Goal: Book appointment/travel/reservation

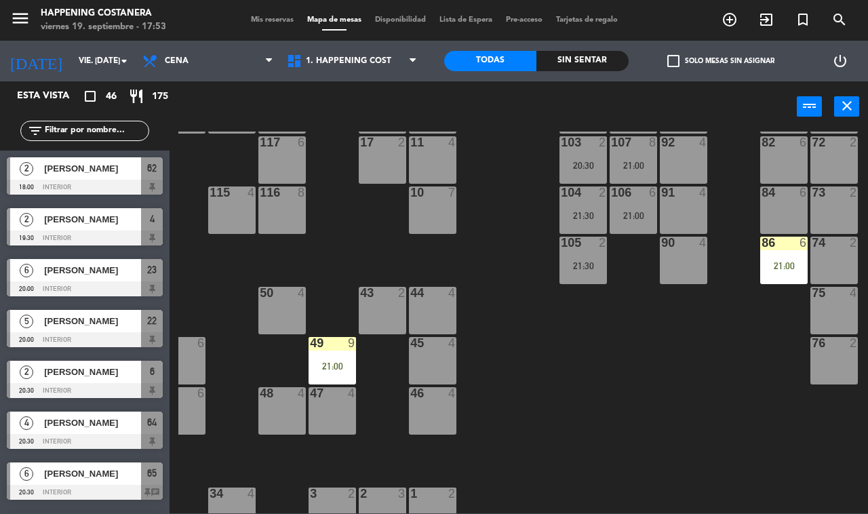
scroll to position [134, 173]
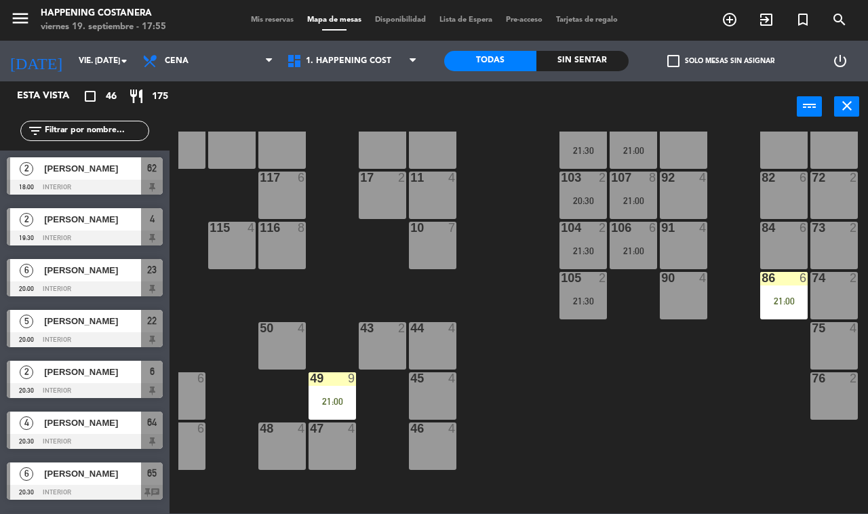
click at [672, 65] on span "check_box_outline_blank" at bounding box center [673, 61] width 12 height 12
click at [721, 61] on input "check_box_outline_blank Solo mesas sin asignar" at bounding box center [721, 61] width 0 height 0
click at [672, 56] on span "check_box" at bounding box center [673, 61] width 12 height 12
click at [721, 61] on input "check_box Solo mesas sin asignar" at bounding box center [721, 61] width 0 height 0
click at [672, 59] on span "check_box_outline_blank" at bounding box center [673, 61] width 12 height 12
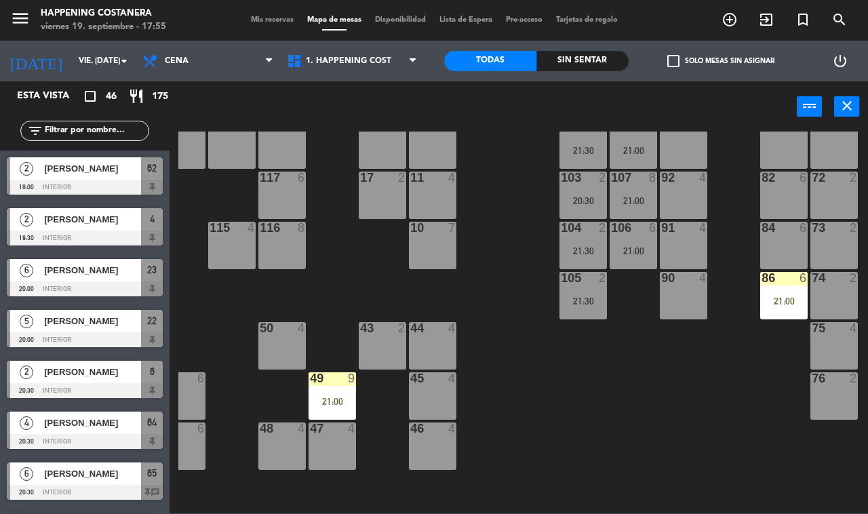
click at [721, 61] on input "check_box_outline_blank Solo mesas sin asignar" at bounding box center [721, 61] width 0 height 0
click at [672, 61] on span "check_box" at bounding box center [673, 61] width 12 height 12
click at [721, 61] on input "check_box Solo mesas sin asignar" at bounding box center [721, 61] width 0 height 0
drag, startPoint x: 480, startPoint y: 300, endPoint x: 506, endPoint y: 309, distance: 28.1
click at [506, 313] on div "69 2 122 6 121 6 120 6 14 4 CAVA 22 101 2 21:00 94 2 70 2 123 6 131 2 134 2 132…" at bounding box center [523, 323] width 690 height 382
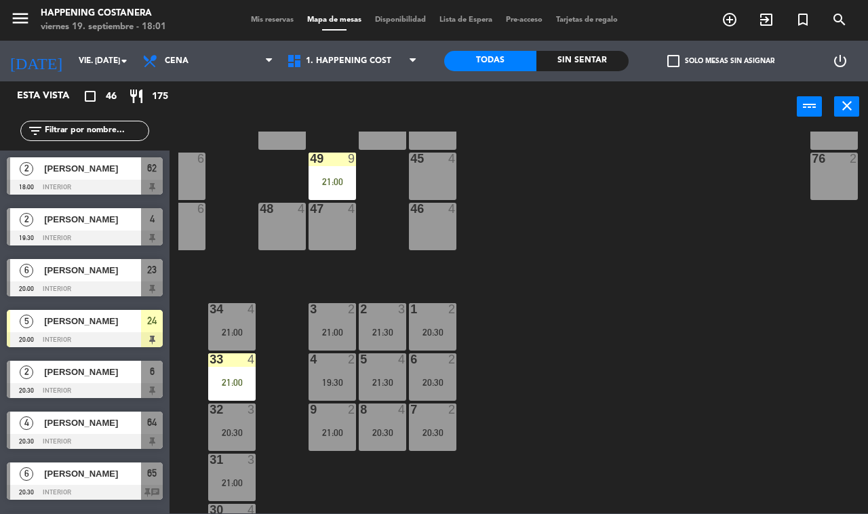
scroll to position [400, 173]
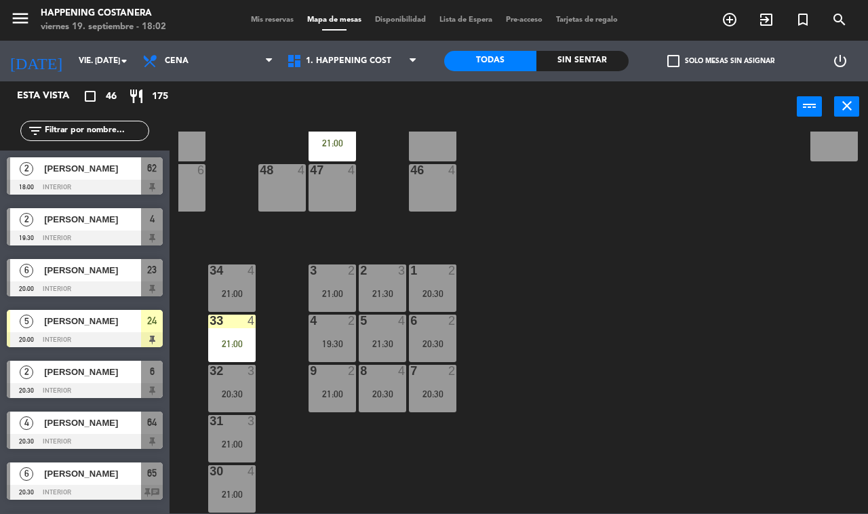
click at [669, 60] on span "check_box_outline_blank" at bounding box center [673, 61] width 12 height 12
click at [721, 61] on input "check_box_outline_blank Solo mesas sin asignar" at bounding box center [721, 61] width 0 height 0
click at [669, 60] on span "check_box" at bounding box center [673, 61] width 12 height 12
click at [721, 61] on input "check_box Solo mesas sin asignar" at bounding box center [721, 61] width 0 height 0
click at [683, 49] on div "check_box_outline_blank Solo mesas sin asignar" at bounding box center [721, 61] width 184 height 41
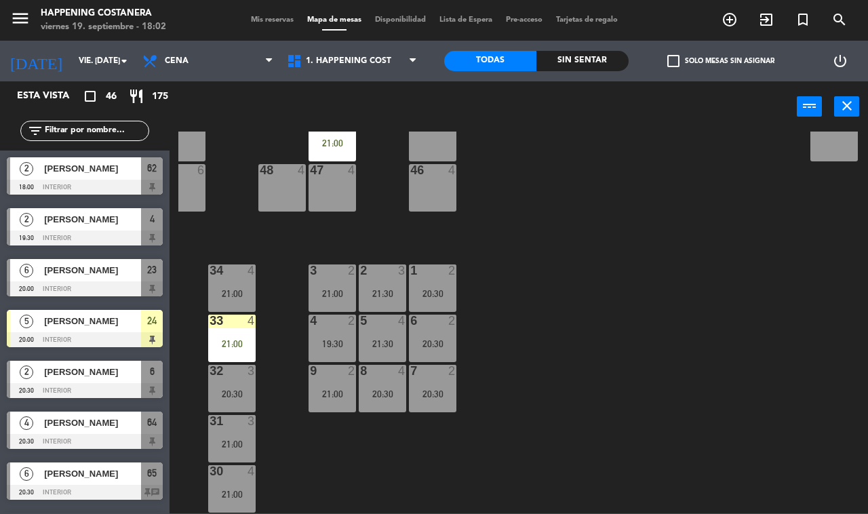
click at [676, 55] on span "check_box_outline_blank" at bounding box center [673, 61] width 12 height 12
click at [721, 61] on input "check_box_outline_blank Solo mesas sin asignar" at bounding box center [721, 61] width 0 height 0
click at [672, 62] on span "check_box" at bounding box center [673, 61] width 12 height 12
click at [721, 61] on input "check_box Solo mesas sin asignar" at bounding box center [721, 61] width 0 height 0
click at [672, 62] on span "check_box_outline_blank" at bounding box center [673, 61] width 12 height 12
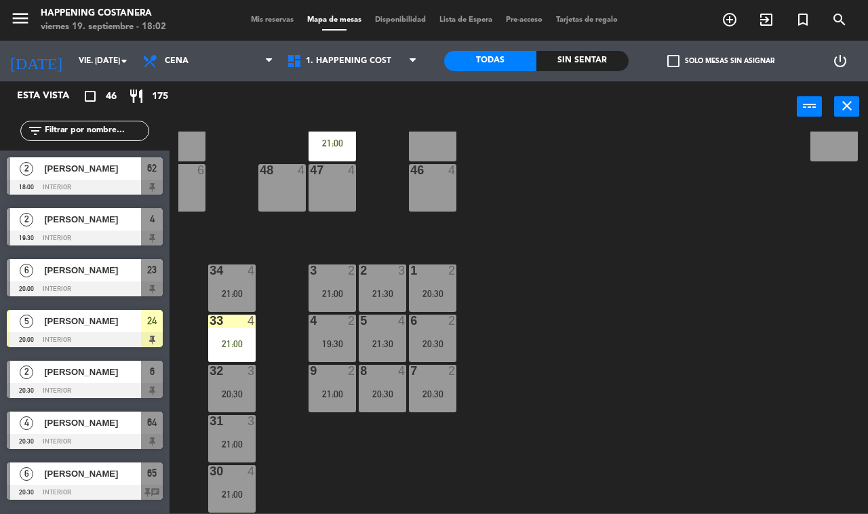
click at [721, 61] on input "check_box_outline_blank Solo mesas sin asignar" at bounding box center [721, 61] width 0 height 0
click at [672, 62] on span "check_box" at bounding box center [673, 61] width 12 height 12
click at [721, 61] on input "check_box Solo mesas sin asignar" at bounding box center [721, 61] width 0 height 0
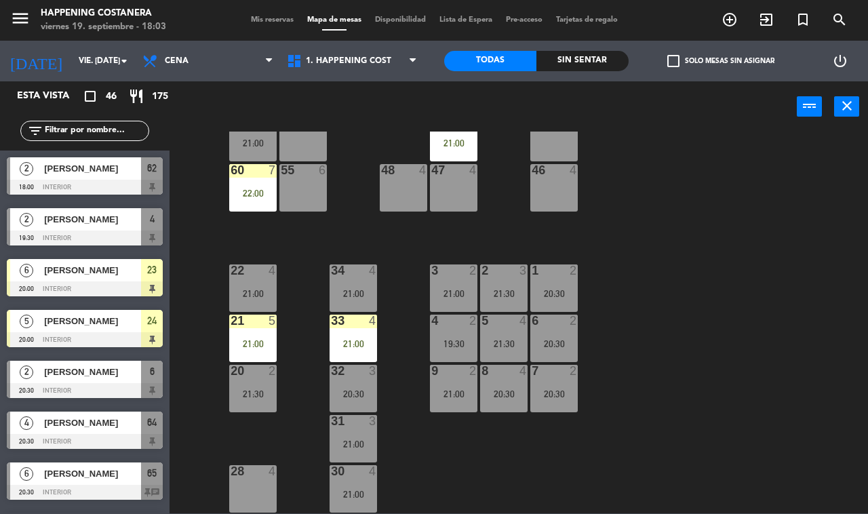
scroll to position [400, 0]
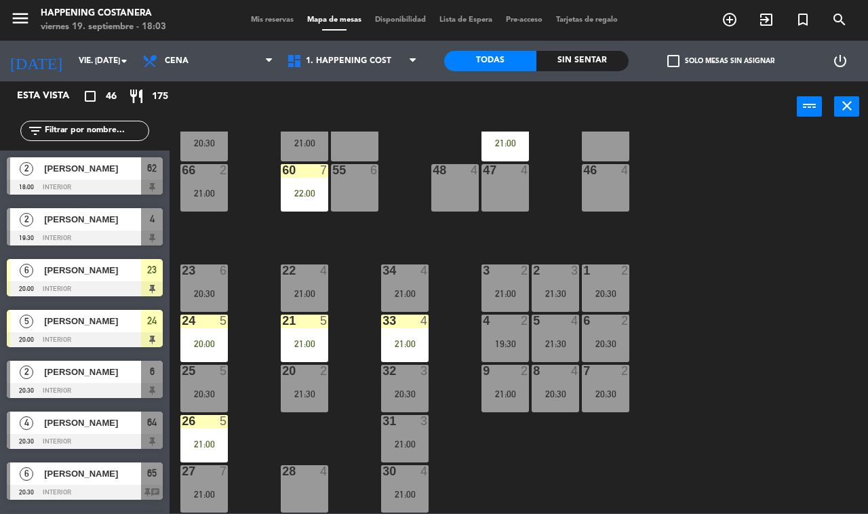
drag, startPoint x: 737, startPoint y: 330, endPoint x: 644, endPoint y: 178, distance: 177.7
click at [737, 329] on div "69 2 122 6 121 6 120 6 14 4 CAVA 22 101 2 21:00 94 2 70 2 123 6 131 2 134 2 132…" at bounding box center [523, 323] width 690 height 382
click at [676, 59] on span "check_box_outline_blank" at bounding box center [673, 61] width 12 height 12
click at [721, 61] on input "check_box_outline_blank Solo mesas sin asignar" at bounding box center [721, 61] width 0 height 0
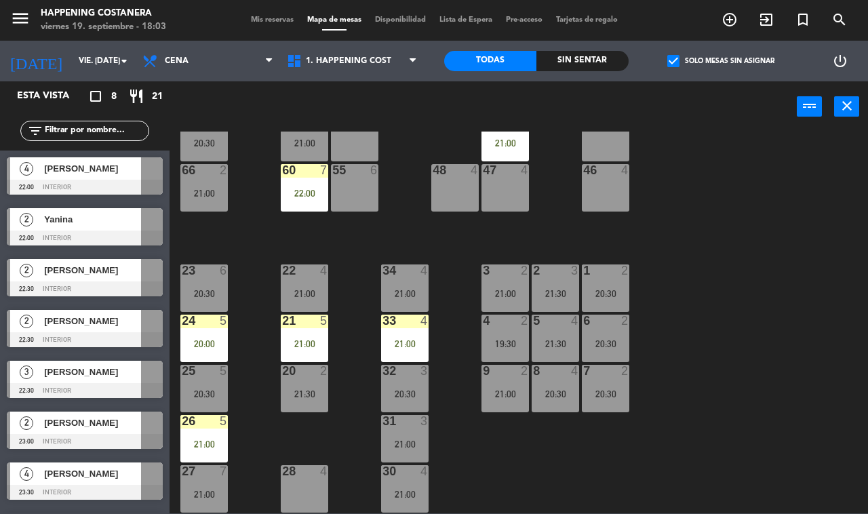
click at [673, 59] on span "check_box" at bounding box center [673, 61] width 12 height 12
click at [721, 61] on input "check_box Solo mesas sin asignar" at bounding box center [721, 61] width 0 height 0
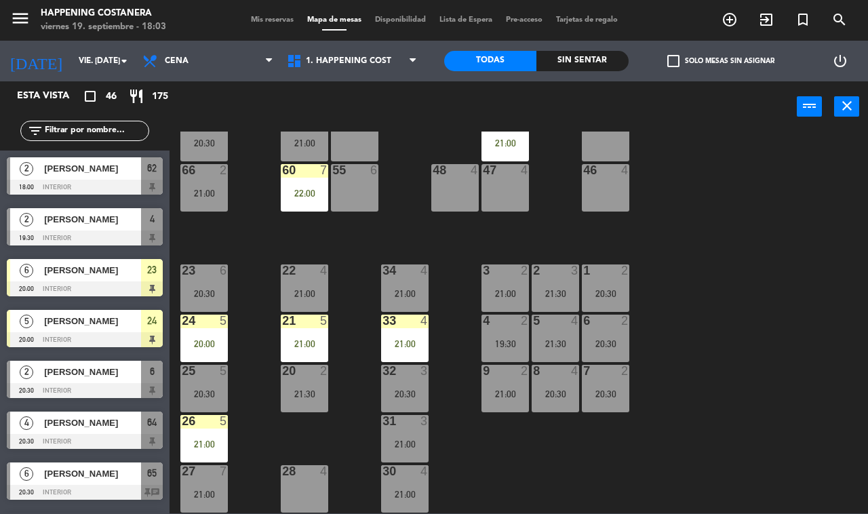
click at [648, 360] on div "69 2 122 6 121 6 120 6 14 4 CAVA 22 101 2 21:00 94 2 70 2 123 6 131 2 134 2 132…" at bounding box center [523, 323] width 690 height 382
drag, startPoint x: 646, startPoint y: 359, endPoint x: 770, endPoint y: 400, distance: 130.0
click at [768, 405] on div "69 2 122 6 121 6 120 6 14 4 CAVA 22 101 2 21:00 94 2 70 2 123 6 131 2 134 2 132…" at bounding box center [523, 323] width 690 height 382
click at [667, 55] on span "check_box_outline_blank" at bounding box center [673, 61] width 12 height 12
click at [721, 61] on input "check_box_outline_blank Solo mesas sin asignar" at bounding box center [721, 61] width 0 height 0
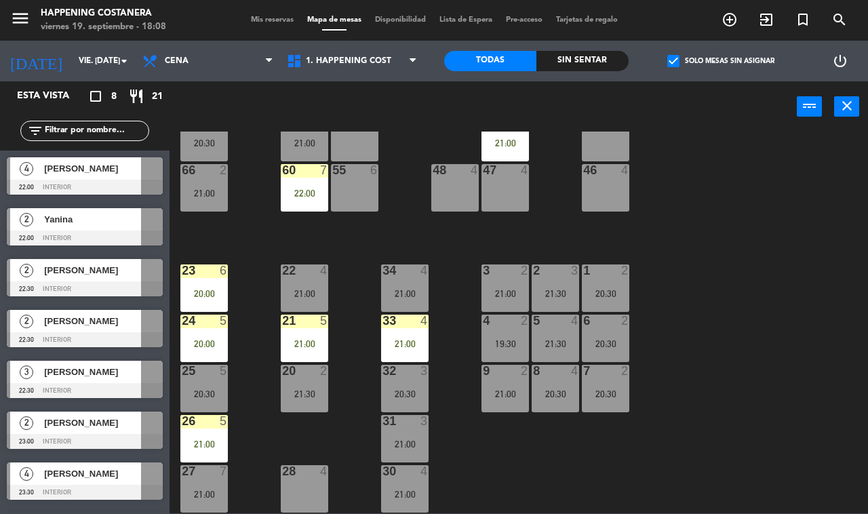
click at [672, 60] on span "check_box" at bounding box center [673, 61] width 12 height 12
click at [721, 61] on input "check_box Solo mesas sin asignar" at bounding box center [721, 61] width 0 height 0
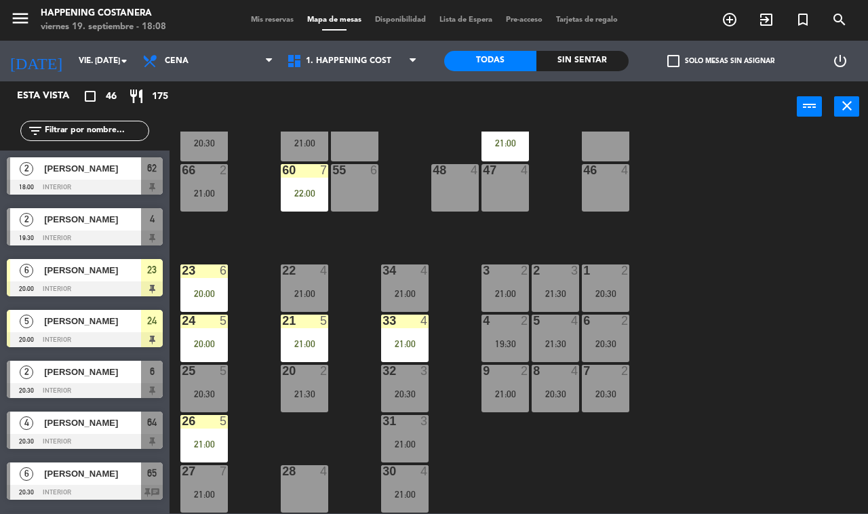
click at [667, 56] on span "check_box_outline_blank" at bounding box center [673, 61] width 12 height 12
click at [721, 61] on input "check_box_outline_blank Solo mesas sin asignar" at bounding box center [721, 61] width 0 height 0
click at [672, 55] on span "check_box_outline_blank" at bounding box center [673, 61] width 12 height 12
click at [721, 61] on input "check_box_outline_blank Solo mesas sin asignar" at bounding box center [721, 61] width 0 height 0
click at [735, 212] on div "69 2 122 6 121 6 120 6 14 4 CAVA 22 101 2 21:00 94 2 70 2 123 6 131 2 134 2 132…" at bounding box center [523, 323] width 690 height 382
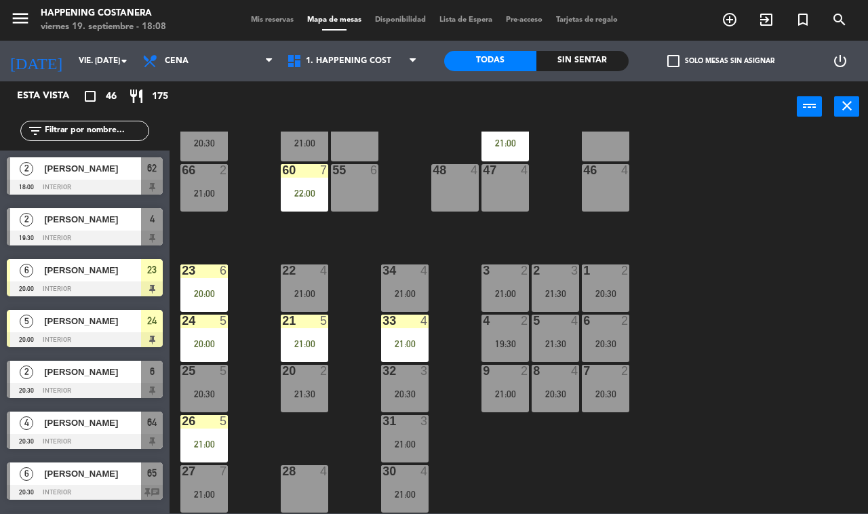
click at [672, 62] on span "check_box_outline_blank" at bounding box center [673, 61] width 12 height 12
click at [721, 61] on input "check_box_outline_blank Solo mesas sin asignar" at bounding box center [721, 61] width 0 height 0
click at [672, 60] on span "check_box_outline_blank" at bounding box center [673, 61] width 12 height 12
click at [721, 61] on input "check_box_outline_blank Solo mesas sin asignar" at bounding box center [721, 61] width 0 height 0
click at [733, 20] on icon "add_circle_outline" at bounding box center [730, 20] width 16 height 16
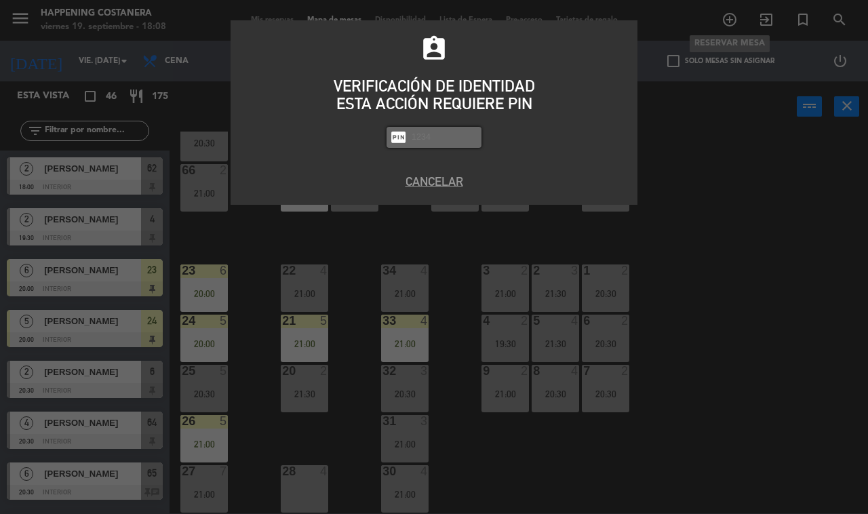
click at [436, 177] on button "Cancelar" at bounding box center [434, 181] width 387 height 18
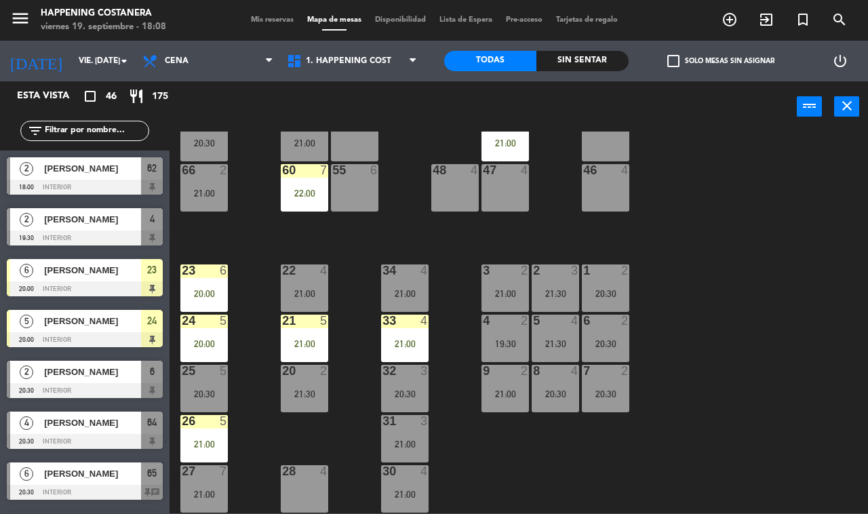
click at [738, 202] on div "69 2 122 6 121 6 120 6 14 4 CAVA 22 101 2 21:00 94 2 70 2 123 6 131 2 134 2 132…" at bounding box center [523, 323] width 690 height 382
drag, startPoint x: 711, startPoint y: 296, endPoint x: 743, endPoint y: 203, distance: 98.5
click at [741, 355] on div "69 2 122 6 121 6 120 6 14 4 CAVA 22 101 2 21:00 94 2 70 2 123 6 131 2 134 2 132…" at bounding box center [523, 323] width 690 height 382
click at [703, 201] on div "69 2 122 6 121 6 120 6 14 4 CAVA 22 101 2 21:00 94 2 70 2 123 6 131 2 134 2 132…" at bounding box center [523, 323] width 690 height 382
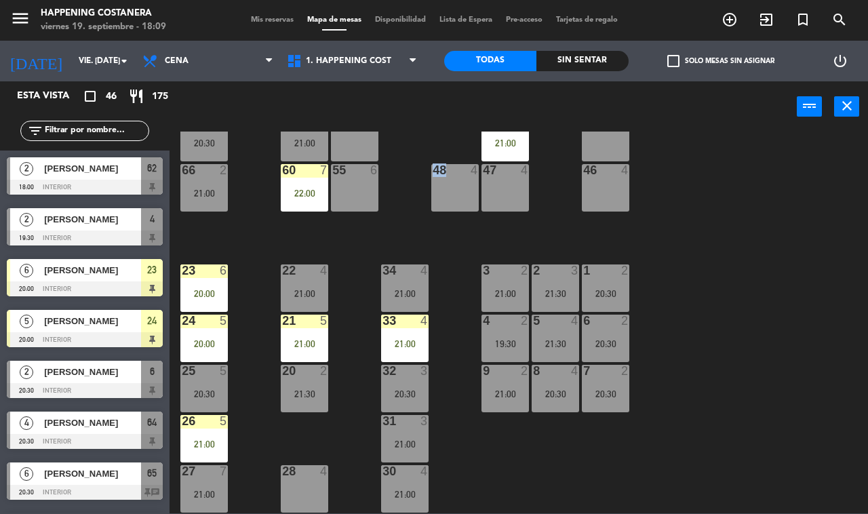
click at [674, 64] on span "check_box_outline_blank" at bounding box center [673, 61] width 12 height 12
click at [721, 61] on input "check_box_outline_blank Solo mesas sin asignar" at bounding box center [721, 61] width 0 height 0
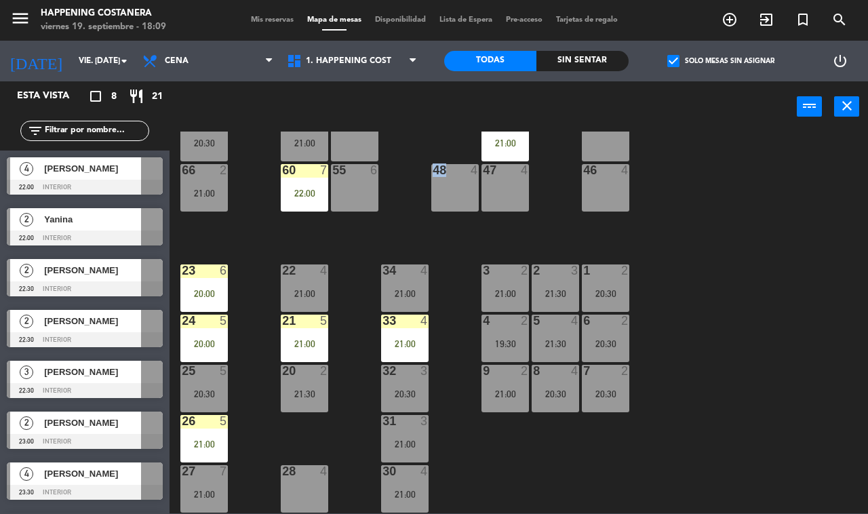
click at [673, 64] on span "check_box" at bounding box center [673, 61] width 12 height 12
click at [721, 61] on input "check_box Solo mesas sin asignar" at bounding box center [721, 61] width 0 height 0
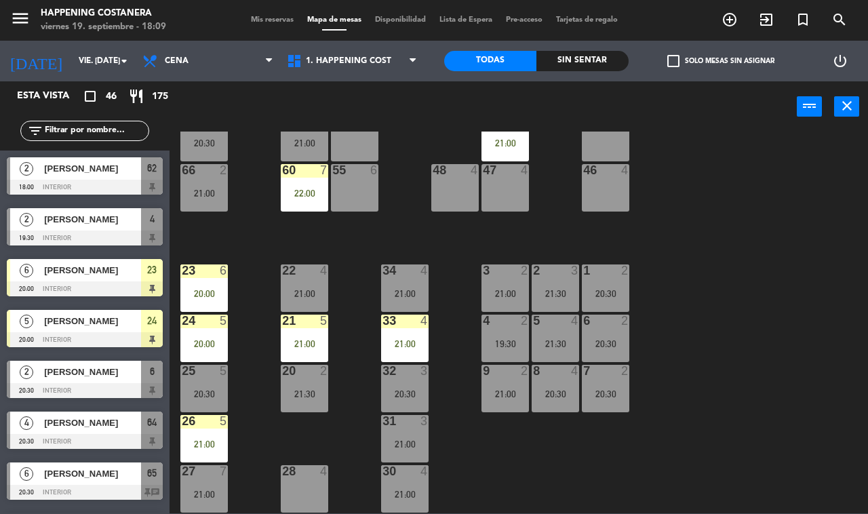
drag, startPoint x: 737, startPoint y: 244, endPoint x: 679, endPoint y: 95, distance: 160.2
click at [737, 241] on div "69 2 122 6 121 6 120 6 14 4 CAVA 22 101 2 21:00 94 2 70 2 123 6 131 2 134 2 132…" at bounding box center [523, 323] width 690 height 382
click at [677, 45] on div "check_box_outline_blank Solo mesas sin asignar" at bounding box center [721, 61] width 184 height 41
click at [669, 70] on div "check_box_outline_blank Solo mesas sin asignar" at bounding box center [721, 61] width 184 height 41
click at [668, 64] on span "check_box_outline_blank" at bounding box center [673, 61] width 12 height 12
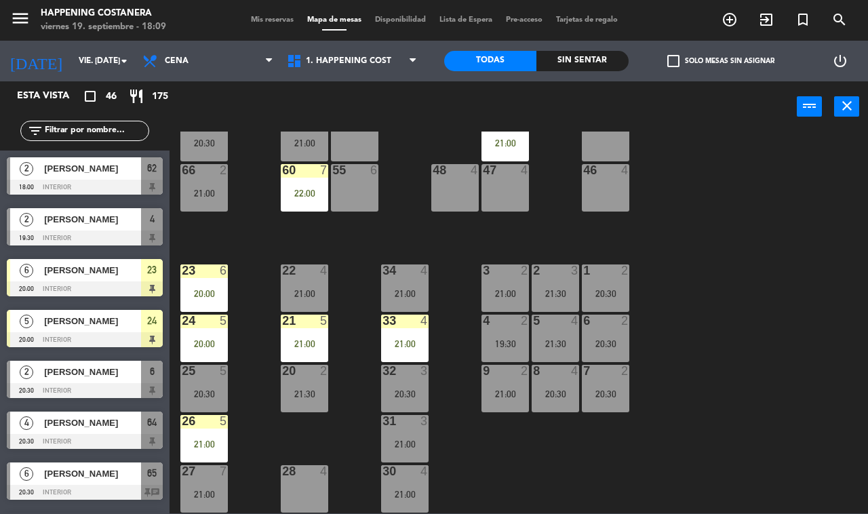
click at [721, 61] on input "check_box_outline_blank Solo mesas sin asignar" at bounding box center [721, 61] width 0 height 0
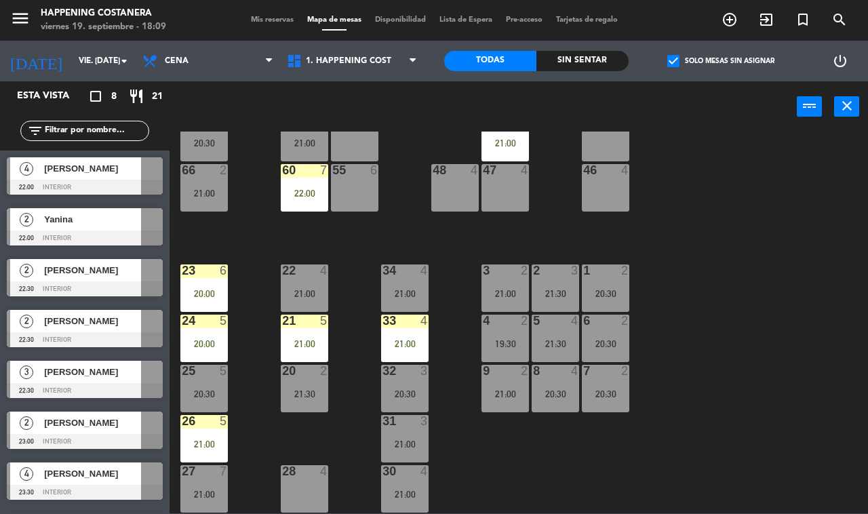
click at [669, 64] on span "check_box" at bounding box center [673, 61] width 12 height 12
click at [721, 61] on input "check_box Solo mesas sin asignar" at bounding box center [721, 61] width 0 height 0
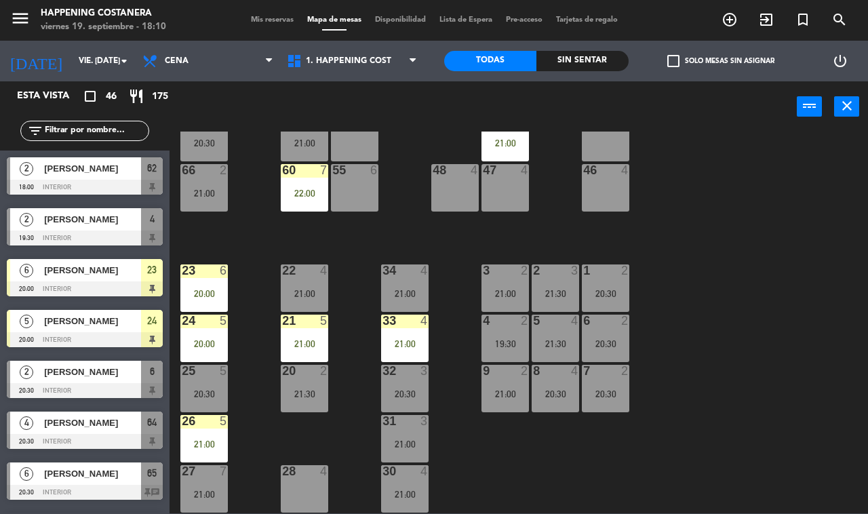
click at [668, 59] on span "check_box_outline_blank" at bounding box center [673, 61] width 12 height 12
click at [721, 61] on input "check_box_outline_blank Solo mesas sin asignar" at bounding box center [721, 61] width 0 height 0
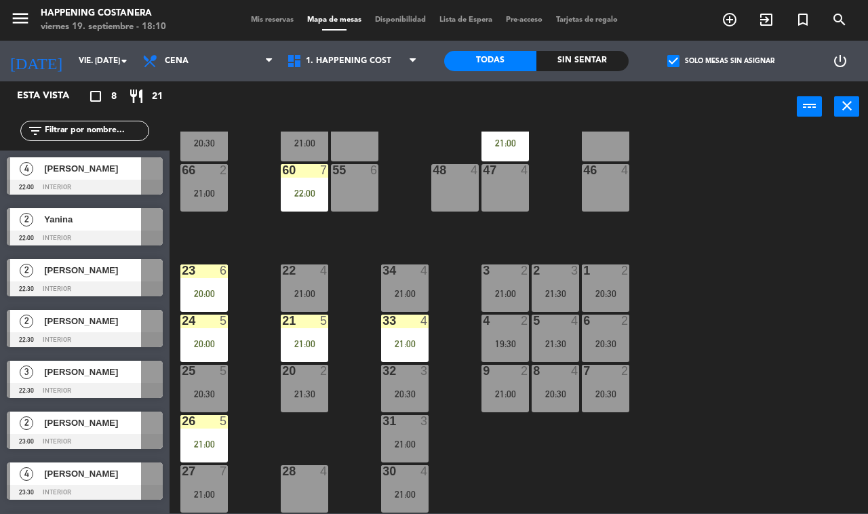
click at [672, 58] on span "check_box" at bounding box center [673, 61] width 12 height 12
click at [721, 61] on input "check_box Solo mesas sin asignar" at bounding box center [721, 61] width 0 height 0
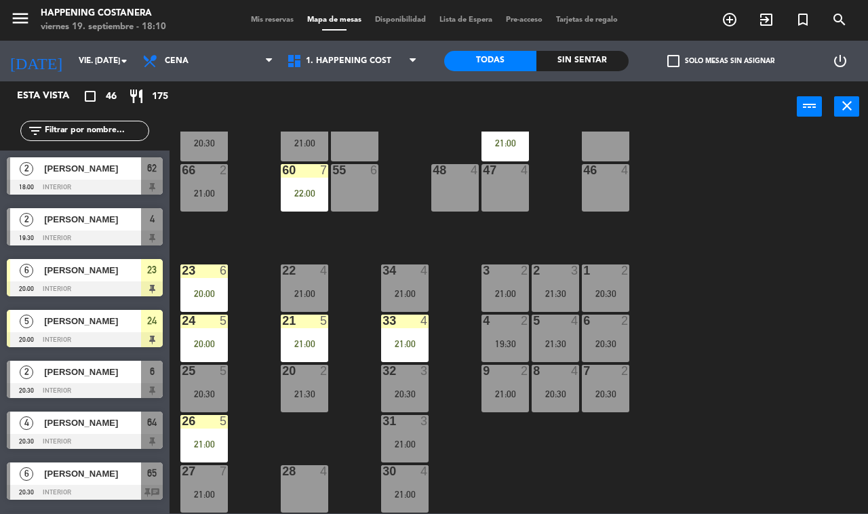
click at [686, 356] on div "69 2 122 6 121 6 120 6 14 4 CAVA 22 101 2 21:00 94 2 70 2 123 6 131 2 134 2 132…" at bounding box center [523, 323] width 690 height 382
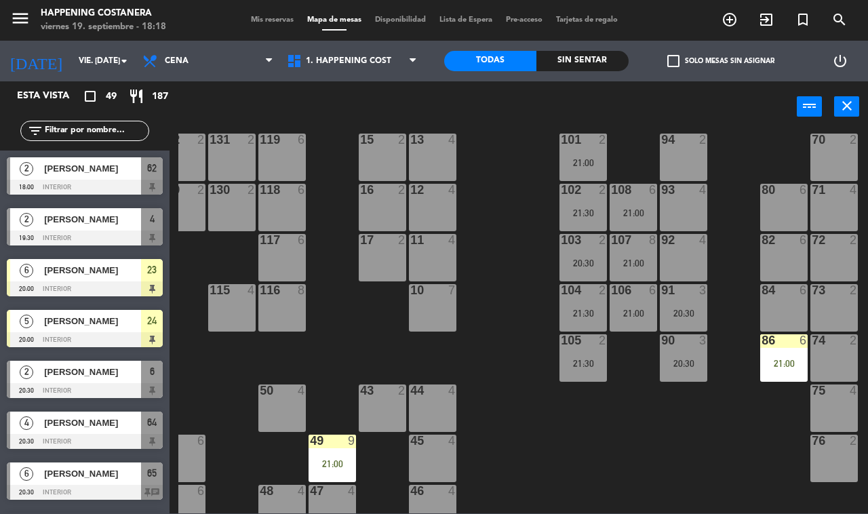
scroll to position [79, 173]
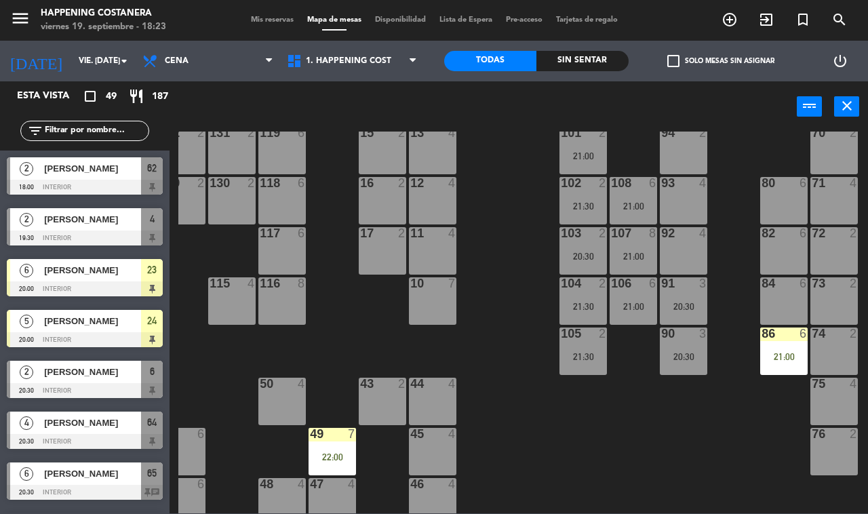
drag, startPoint x: 549, startPoint y: 487, endPoint x: 682, endPoint y: 429, distance: 144.9
click at [815, 367] on div "69 2 122 6 121 6 120 6 14 4 CAVA 22 101 2 21:00 94 2 70 2 123 6 131 2 134 2 132…" at bounding box center [523, 323] width 690 height 382
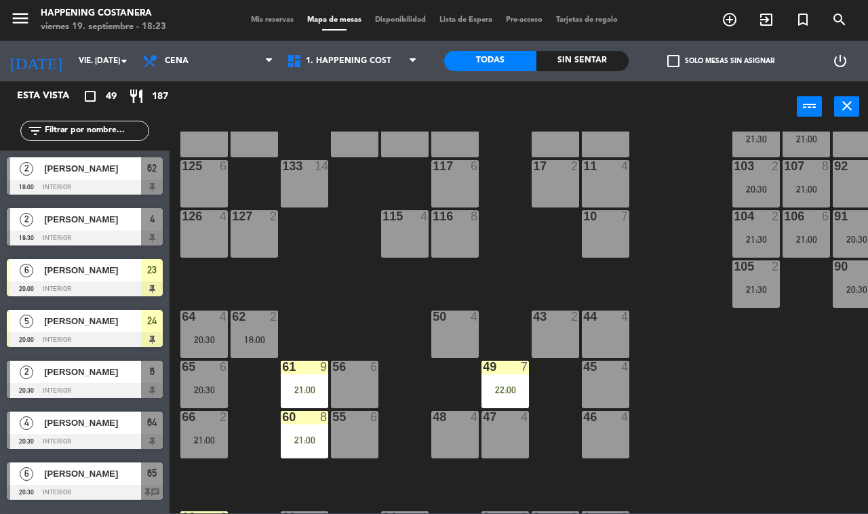
scroll to position [248, 0]
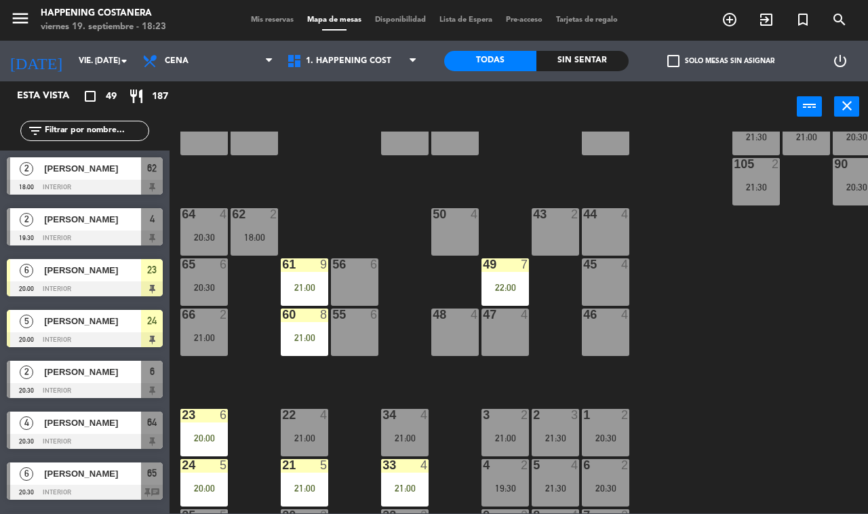
click at [305, 340] on div "21:00" at bounding box center [304, 337] width 47 height 9
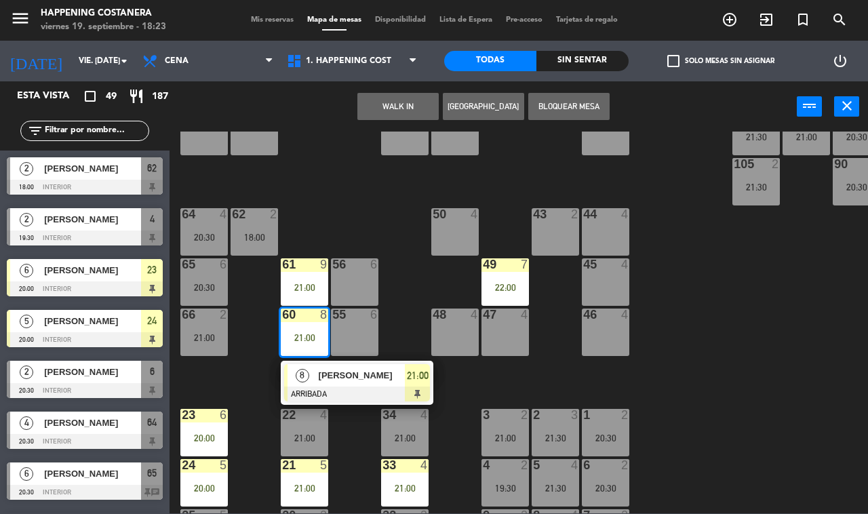
click at [355, 388] on div at bounding box center [357, 394] width 146 height 15
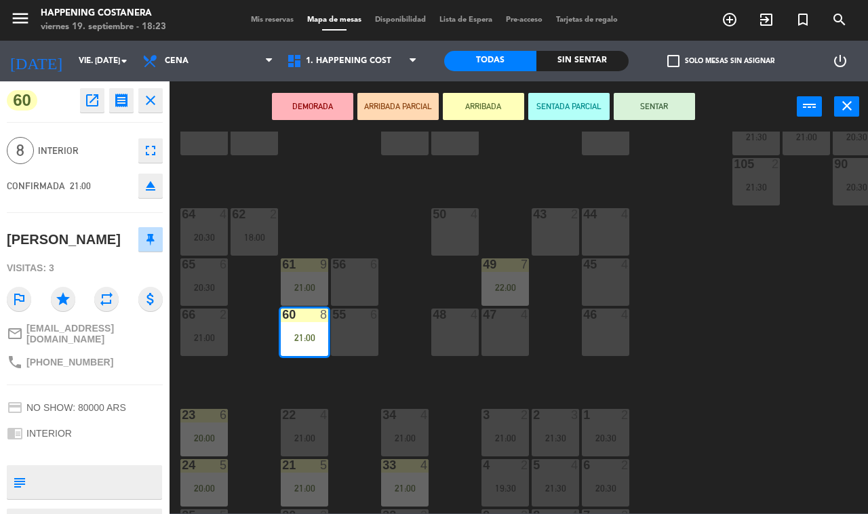
click at [286, 289] on div "21:00" at bounding box center [304, 287] width 47 height 9
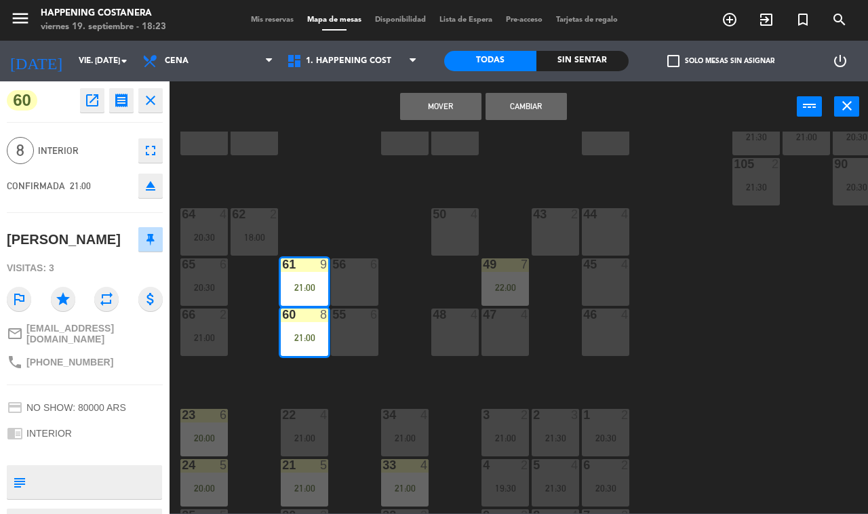
click at [855, 309] on div "69 2 122 6 121 6 120 6 14 4 CAVA 22 101 2 21:00 94 2 70 2 123 6 131 2 134 2 132…" at bounding box center [523, 323] width 690 height 382
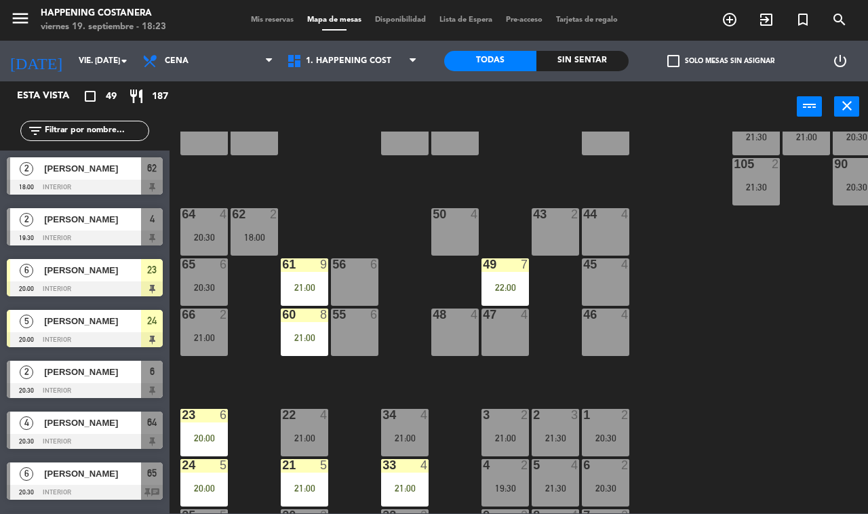
scroll to position [0, 0]
click at [218, 270] on div "6" at bounding box center [227, 264] width 22 height 12
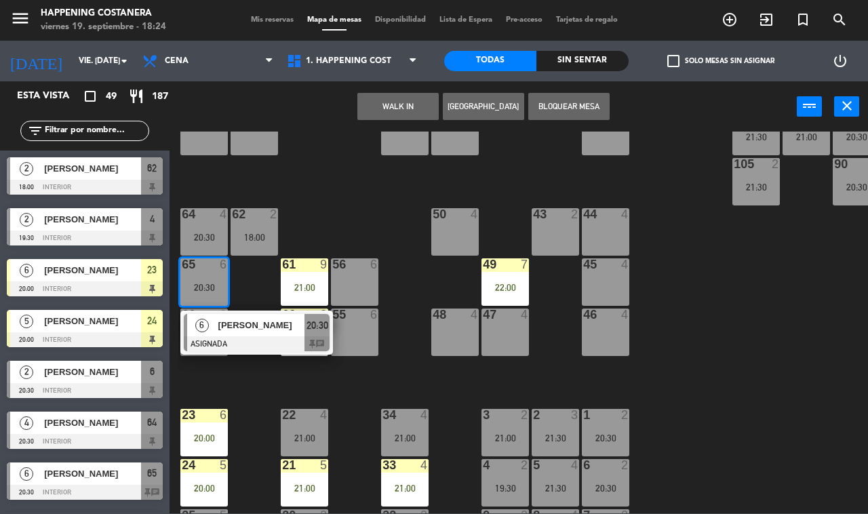
drag, startPoint x: 402, startPoint y: 316, endPoint x: 391, endPoint y: 321, distance: 12.5
click at [402, 317] on div "69 2 122 6 121 6 120 6 14 4 CAVA 22 101 2 21:00 94 2 70 2 123 6 131 2 134 2 132…" at bounding box center [523, 323] width 690 height 382
